Goal: Check status: Check status

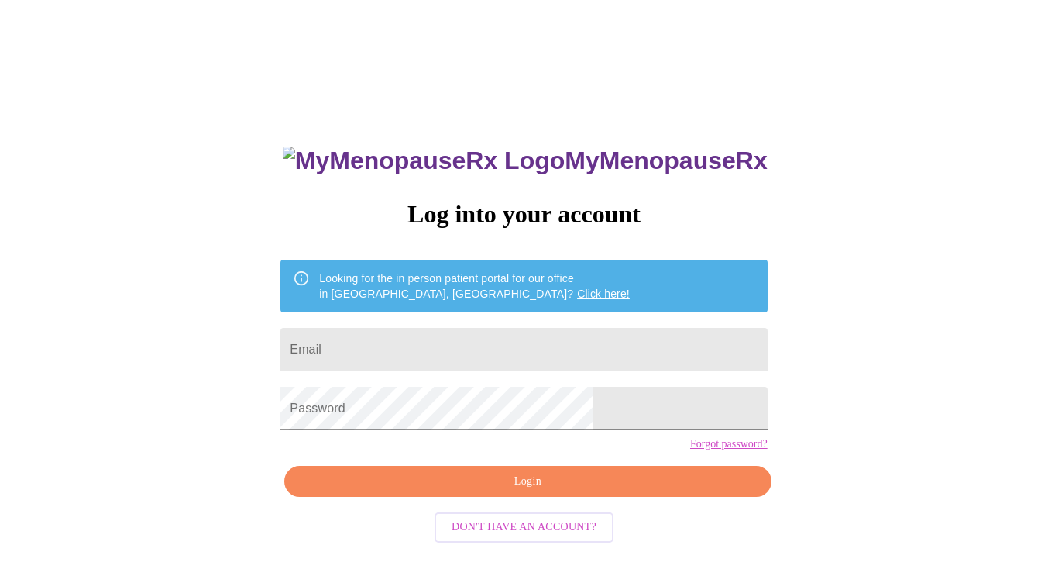
click at [577, 328] on input "Email" at bounding box center [524, 349] width 487 height 43
type input "[EMAIL_ADDRESS][DOMAIN_NAME]"
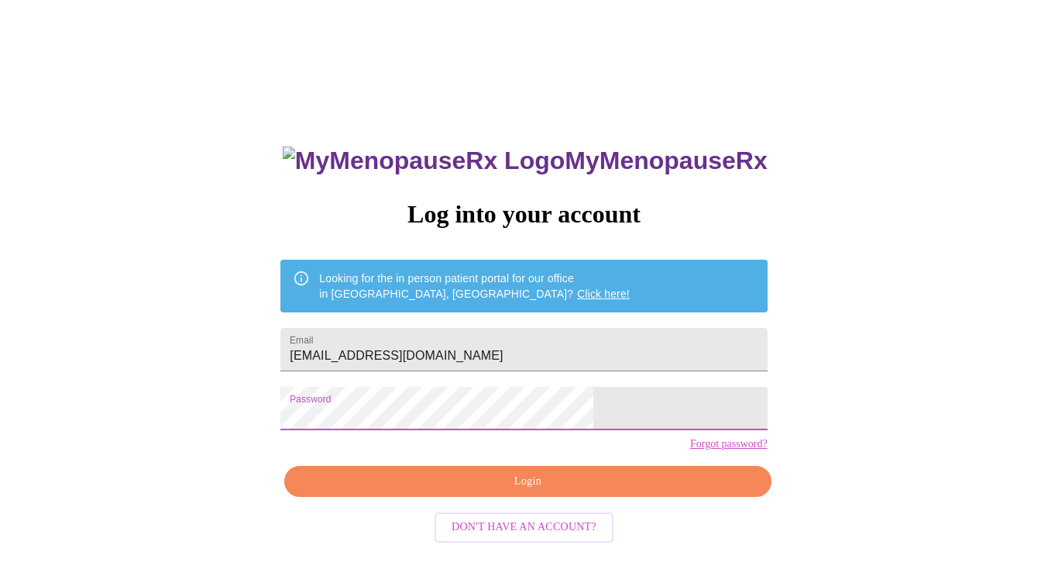
click at [503, 491] on span "Login" at bounding box center [527, 481] width 451 height 19
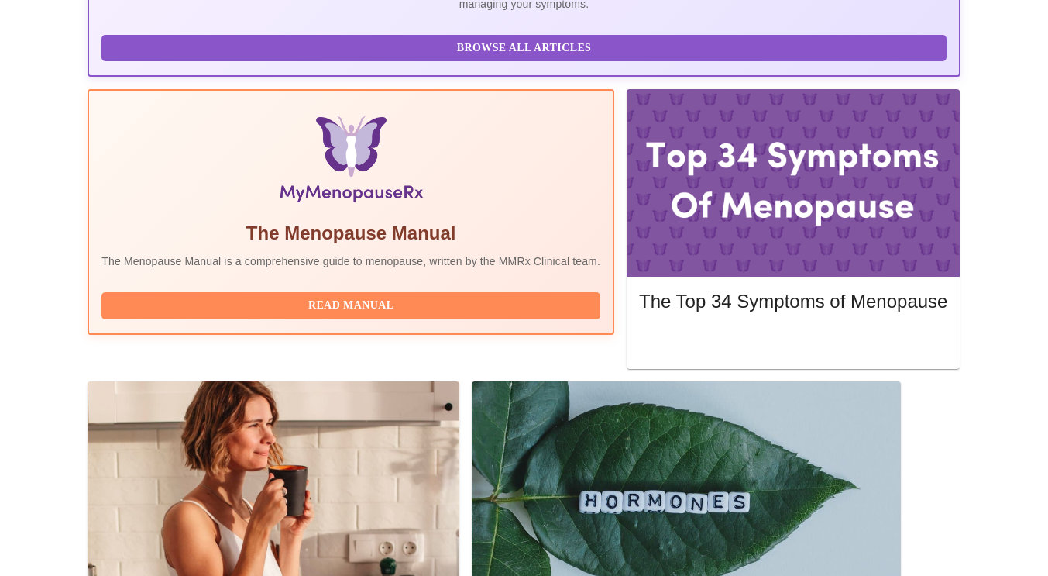
scroll to position [429, 0]
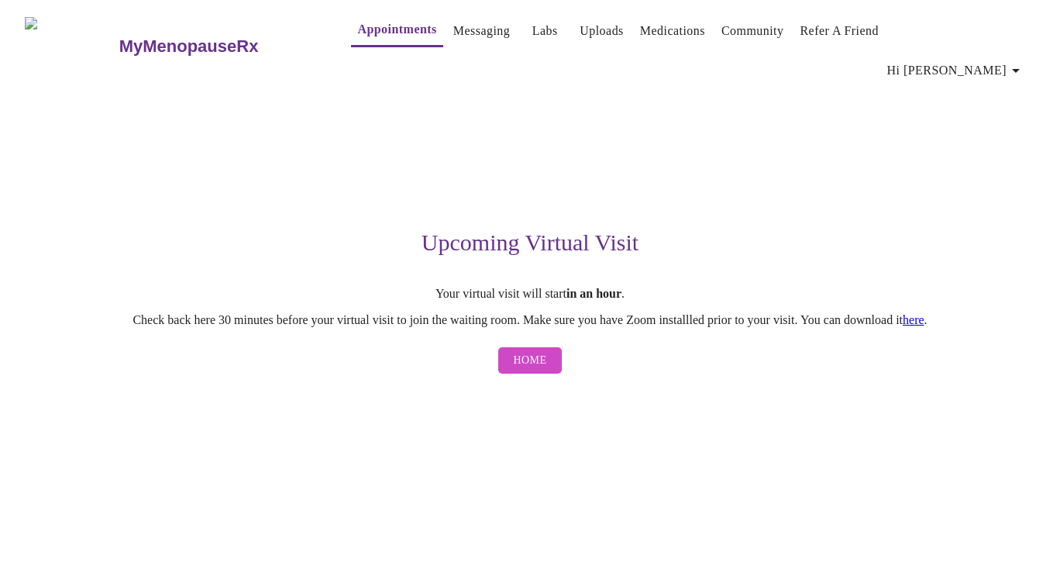
click at [556, 347] on button "Home" at bounding box center [530, 360] width 64 height 27
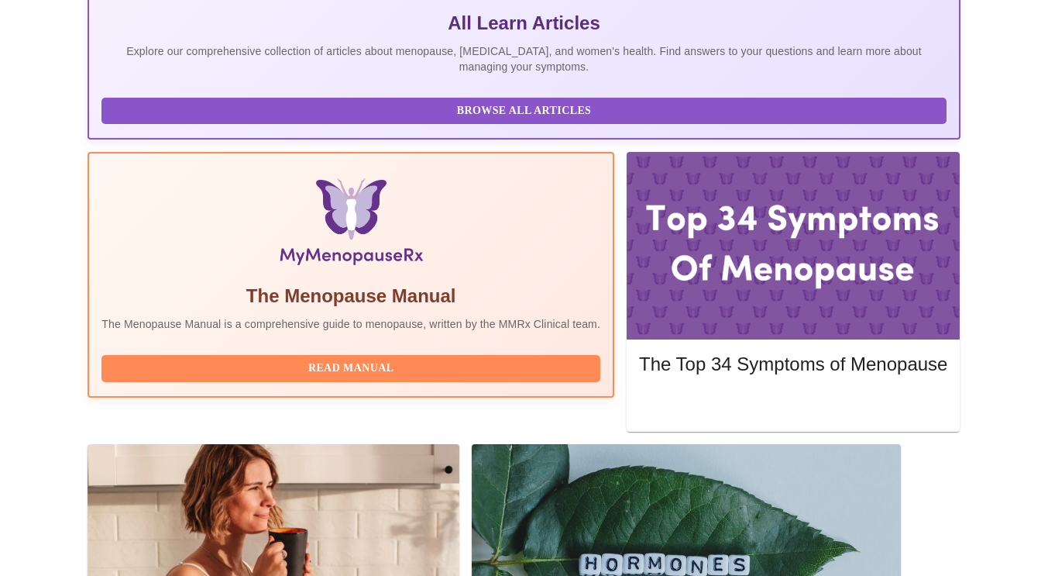
scroll to position [368, 0]
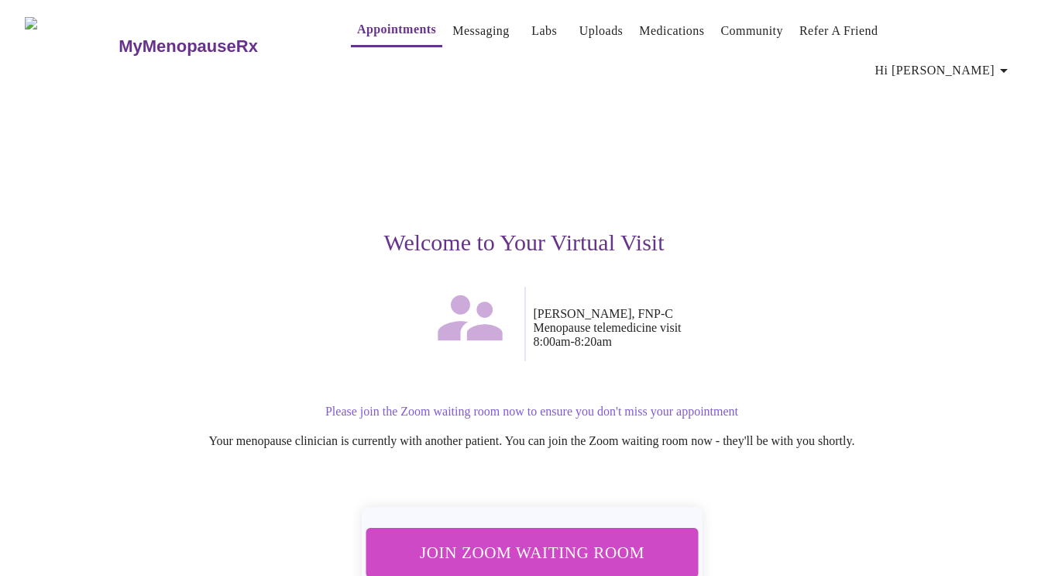
click at [580, 538] on span "Join Zoom Waiting Room" at bounding box center [531, 552] width 291 height 29
